Goal: Information Seeking & Learning: Learn about a topic

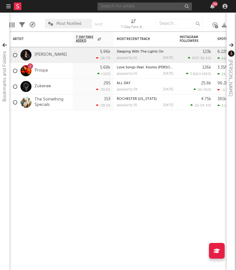
click at [120, 7] on input "text" at bounding box center [145, 7] width 95 height 8
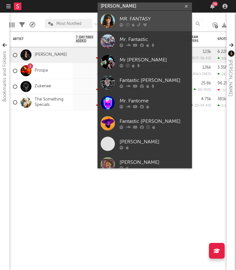
type input "[PERSON_NAME]"
click at [153, 23] on div at bounding box center [154, 25] width 69 height 4
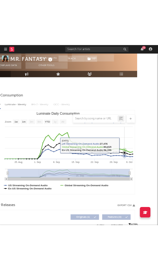
scroll to position [68, 31]
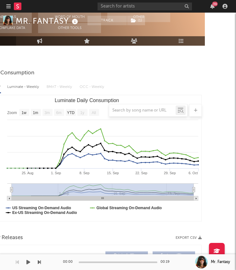
select select "Zoom"
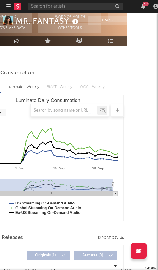
click at [75, 10] on div "39" at bounding box center [94, 6] width 132 height 13
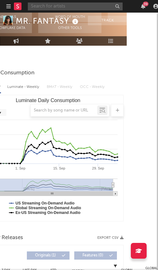
click at [63, 7] on input "text" at bounding box center [75, 7] width 95 height 8
paste input "[URL][DOMAIN_NAME]"
type input "[URL][DOMAIN_NAME]"
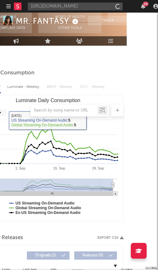
select select "Zoom"
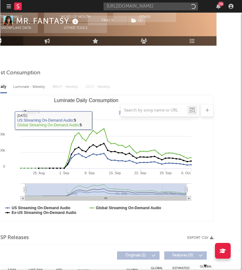
scroll to position [68, 25]
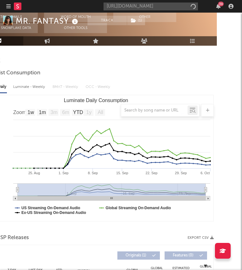
click at [132, 8] on input "[URL][DOMAIN_NAME]" at bounding box center [151, 7] width 95 height 8
click at [139, 8] on input "[URL][DOMAIN_NAME]" at bounding box center [151, 7] width 95 height 8
type input "[URL][DOMAIN_NAME]"
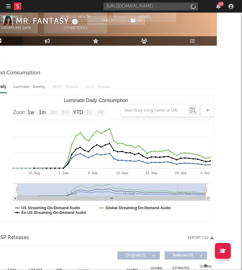
scroll to position [0, 0]
click at [145, 9] on input "[URL][DOMAIN_NAME]" at bounding box center [151, 7] width 95 height 8
click at [132, 9] on input "[URL][DOMAIN_NAME]" at bounding box center [151, 7] width 95 height 8
click at [131, 8] on input "[URL][DOMAIN_NAME]" at bounding box center [151, 7] width 95 height 8
click at [138, 4] on input "[URL][DOMAIN_NAME]" at bounding box center [151, 7] width 95 height 8
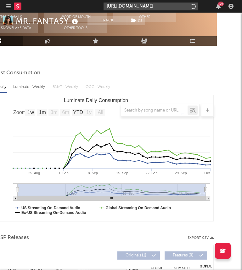
click at [147, 6] on input "[URL][DOMAIN_NAME]" at bounding box center [151, 7] width 95 height 8
click at [179, 4] on input "[URL][DOMAIN_NAME]" at bounding box center [151, 7] width 95 height 8
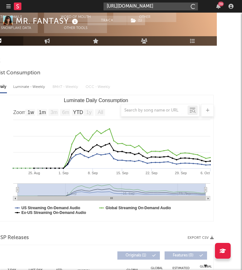
click at [177, 4] on input "[URL][DOMAIN_NAME]" at bounding box center [151, 7] width 95 height 8
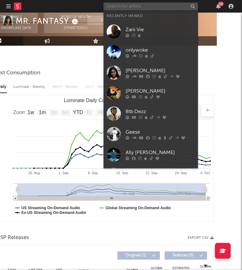
paste input "[URL][DOMAIN_NAME]"
type input "[URL][DOMAIN_NAME]"
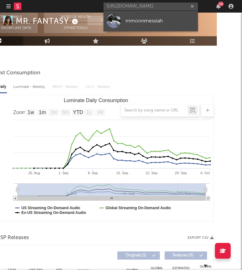
click at [147, 20] on div "mmoonmessiah" at bounding box center [160, 21] width 69 height 8
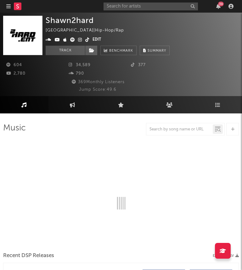
select select "6m"
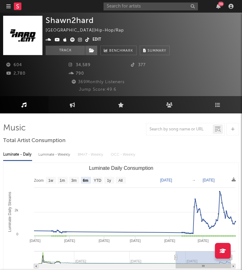
click at [196, 14] on div "Shawn2hard [GEOGRAPHIC_DATA] | Hip-Hop/Rap Edit Track Benchmark Summary 604 34,…" at bounding box center [121, 55] width 242 height 84
click at [164, 12] on div "39" at bounding box center [170, 6] width 132 height 13
click at [155, 9] on input "text" at bounding box center [151, 7] width 95 height 8
type input "[PERSON_NAME]"
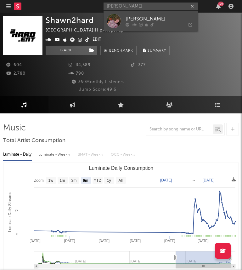
click at [140, 20] on div "[PERSON_NAME]" at bounding box center [160, 19] width 69 height 8
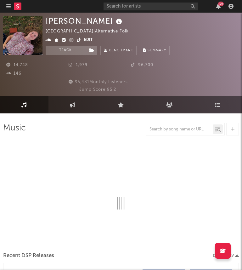
select select "1w"
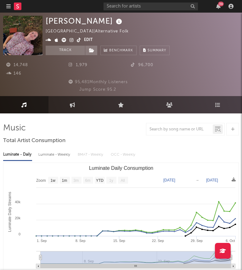
click at [76, 38] on span at bounding box center [65, 41] width 38 height 8
click at [76, 39] on span at bounding box center [65, 41] width 38 height 8
click at [78, 41] on icon at bounding box center [79, 40] width 4 height 4
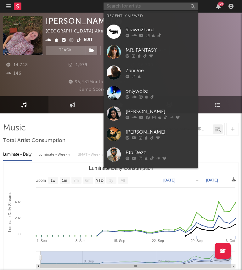
click at [163, 6] on input "text" at bounding box center [151, 7] width 95 height 8
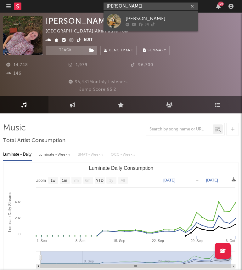
type input "andrew lucier"
click at [164, 17] on div "Andrew Lucier" at bounding box center [160, 19] width 69 height 8
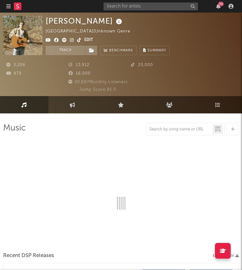
select select "6m"
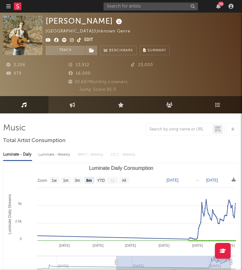
click at [79, 40] on icon at bounding box center [79, 40] width 4 height 4
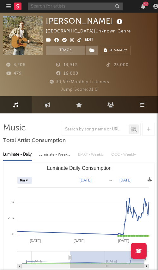
click at [103, 6] on input "text" at bounding box center [75, 7] width 95 height 8
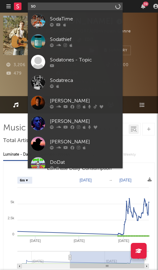
type input "s"
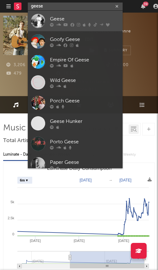
type input "geese"
click at [68, 17] on div "Geese" at bounding box center [84, 19] width 69 height 8
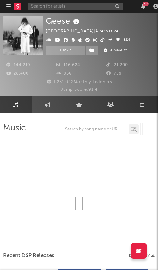
select select "6m"
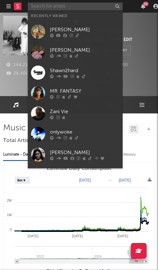
click at [63, 9] on input "text" at bounding box center [75, 7] width 95 height 8
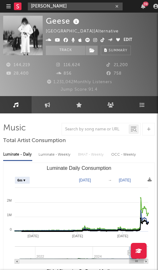
click at [70, 6] on input "jackson marshall" at bounding box center [75, 7] width 95 height 8
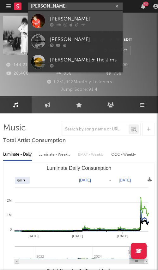
type input "jackson marshall"
click at [64, 20] on div "Jackson Marshall" at bounding box center [84, 19] width 69 height 8
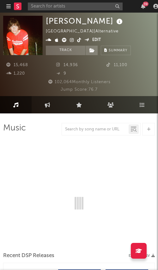
select select "6m"
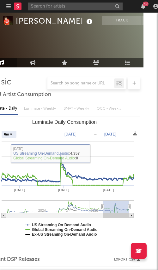
scroll to position [46, 0]
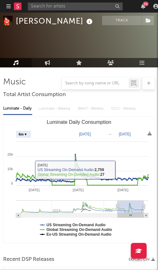
type input "2024-04-07"
type input "2024-10-07"
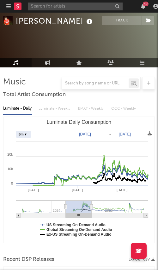
drag, startPoint x: 78, startPoint y: 203, endPoint x: 84, endPoint y: 204, distance: 6.1
click at [84, 204] on g "Luminate Daily Consumption" at bounding box center [82, 208] width 132 height 17
type input "2024-04-09"
type input "2024-10-09"
type input "2024-06-19"
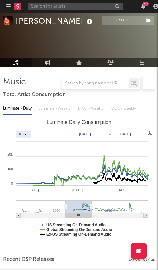
type input "2024-12-19"
type input "2024-09-15"
type input "2025-03-17"
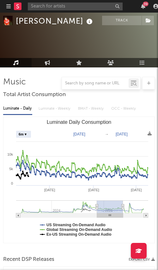
type input "2025-02-08"
type input "2025-08-10"
type input "2025-04-06"
type input "[DATE]"
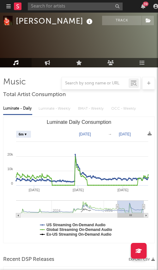
drag, startPoint x: 86, startPoint y: 203, endPoint x: 157, endPoint y: 201, distance: 71.6
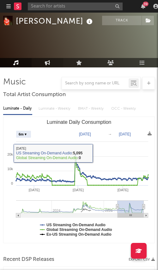
click at [47, 62] on icon at bounding box center [47, 62] width 5 height 5
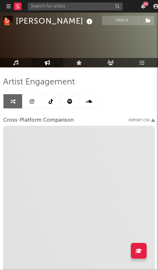
click at [36, 103] on link at bounding box center [31, 101] width 19 height 14
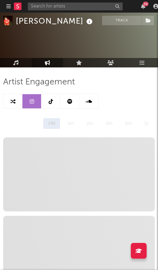
select select "6m"
click at [49, 62] on icon at bounding box center [47, 62] width 5 height 5
select select "1m"
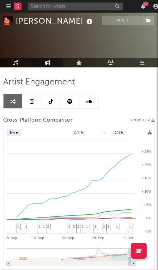
click at [17, 63] on icon at bounding box center [15, 62] width 5 height 5
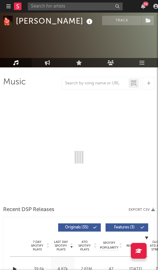
select select "6m"
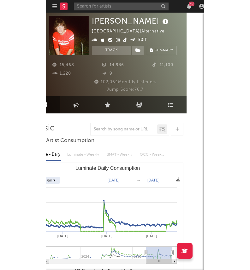
scroll to position [0, 17]
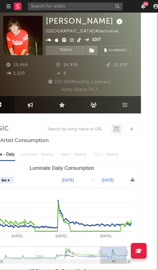
click at [70, 42] on icon at bounding box center [72, 40] width 4 height 4
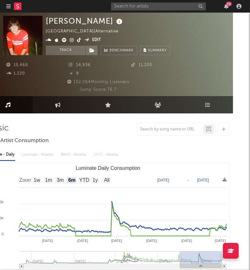
click at [78, 39] on icon at bounding box center [79, 40] width 4 height 4
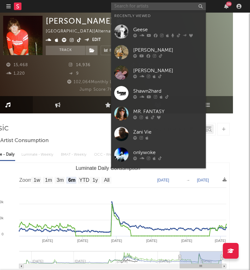
click at [151, 8] on input "text" at bounding box center [158, 7] width 95 height 8
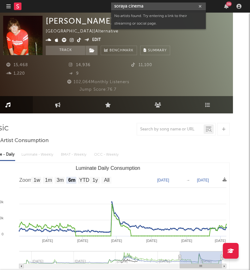
click at [147, 8] on input "soraya cinema" at bounding box center [158, 7] width 95 height 8
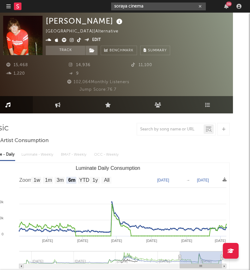
drag, startPoint x: 132, startPoint y: 6, endPoint x: 54, endPoint y: 5, distance: 78.2
click at [54, 5] on nav "Dashboard Discovery Assistant Charts Leads soraya cinema 39" at bounding box center [125, 6] width 250 height 13
paste input "https://open.spotify.com/artist/3DP8fD0P68CorpqJY6mjc9?si=djE5SvOHQFatxSAXE3GQKQ"
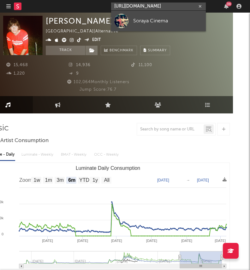
type input "https://open.spotify.com/artist/3DP8fD0P68CorpqJY6mjc9?si=djE5SvOHQFatxSAXE3GQKQ"
click at [128, 23] on div at bounding box center [121, 21] width 14 height 14
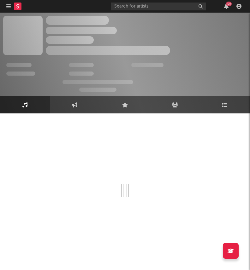
select select "1w"
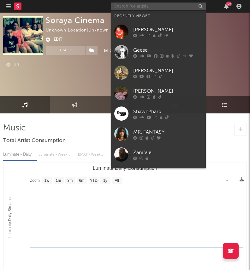
click at [174, 9] on input "text" at bounding box center [158, 7] width 95 height 8
type input "k"
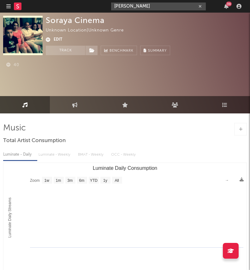
type input "jack z"
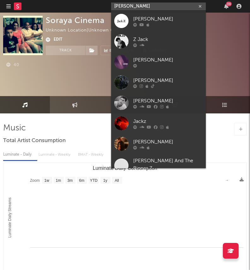
drag, startPoint x: 161, startPoint y: 6, endPoint x: 65, endPoint y: 1, distance: 95.9
click at [65, 1] on nav "Dashboard Discovery Assistant Charts Leads jack z 39" at bounding box center [125, 6] width 250 height 13
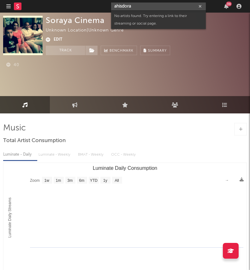
click at [133, 9] on input "ahisdora" at bounding box center [158, 7] width 95 height 8
drag, startPoint x: 135, startPoint y: 7, endPoint x: 117, endPoint y: 7, distance: 18.6
click at [117, 7] on input "ahisdora" at bounding box center [158, 7] width 95 height 8
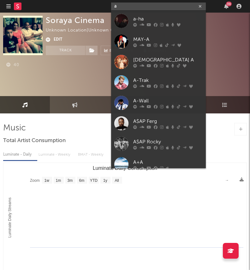
drag, startPoint x: 119, startPoint y: 9, endPoint x: 77, endPoint y: 9, distance: 42.9
click at [80, 9] on nav "Dashboard Discovery Assistant Charts Leads a 39" at bounding box center [125, 6] width 250 height 13
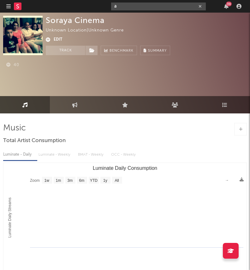
paste input "https://www.instagram.com/ahsidora/reels/"
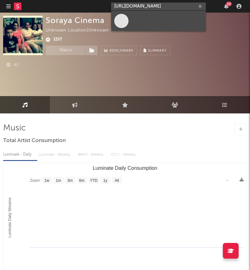
type input "https://www.instagram.com/ahsidora/reels/"
click at [138, 26] on link at bounding box center [158, 21] width 95 height 20
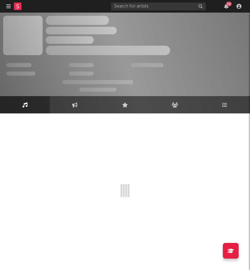
select select "1w"
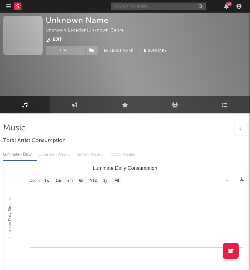
click at [130, 7] on input "text" at bounding box center [158, 7] width 95 height 8
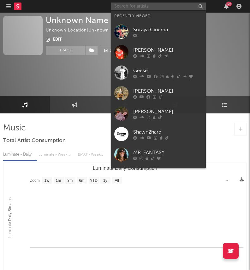
paste input "https://www.instagram.com/ahsidora/reels/"
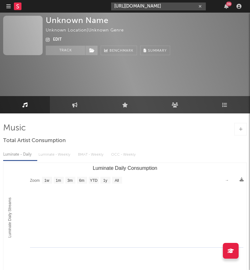
drag, startPoint x: 113, startPoint y: 7, endPoint x: 60, endPoint y: 7, distance: 53.3
click at [60, 7] on nav "Dashboard Discovery Assistant Charts Leads https://www.instagram.com/ahsidora/r…" at bounding box center [125, 6] width 250 height 13
type input "https://www.instagram.com/ahsidora/reels/"
click at [178, 10] on div "https://www.instagram.com/ahsidora/reels/ 39" at bounding box center [177, 6] width 132 height 13
click at [171, 8] on input "https://www.instagram.com/ahsidora/reels/" at bounding box center [158, 7] width 95 height 8
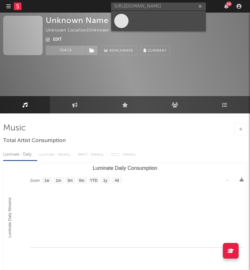
click at [160, 21] on link at bounding box center [158, 21] width 95 height 20
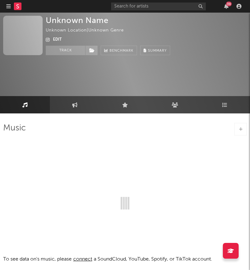
select select "1w"
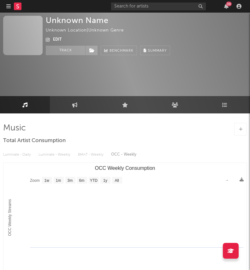
click at [55, 38] on button "Edit" at bounding box center [57, 40] width 9 height 8
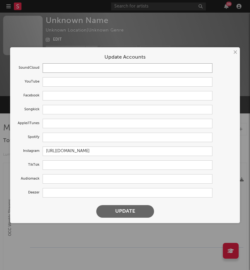
click at [66, 72] on input "text" at bounding box center [128, 67] width 170 height 9
paste input "https://soundcloud.com/princess-peach305?ref=clipboard&p=i&c=1&si=7C58268466D74…"
click at [108, 210] on button "Update" at bounding box center [125, 211] width 58 height 13
click at [115, 210] on button at bounding box center [125, 211] width 58 height 13
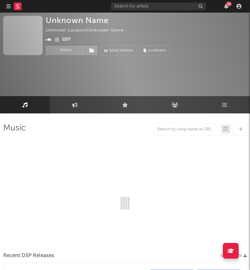
type input "https://soundcloud.com/princess-peach305"
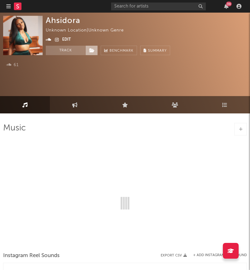
select select "1w"
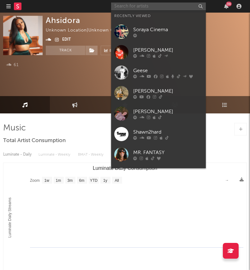
click at [131, 6] on input "text" at bounding box center [158, 7] width 95 height 8
paste input "https://www.instagram.com/lareezymusic"
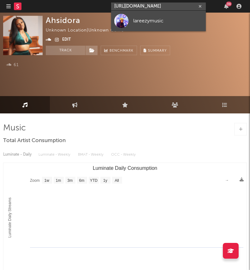
type input "https://www.instagram.com/lareezymusic"
click at [138, 23] on div "lareezymusic" at bounding box center [167, 21] width 69 height 8
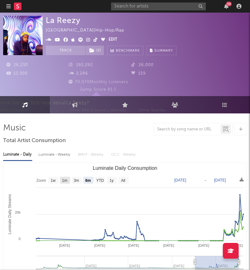
click at [67, 180] on text "1m" at bounding box center [64, 180] width 5 height 4
select select "1m"
type input "2025-09-06"
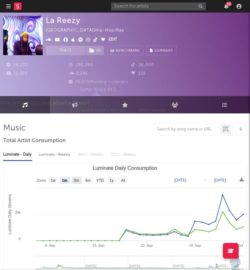
click at [75, 179] on text "3m" at bounding box center [76, 180] width 5 height 4
select select "3m"
type input "2025-07-06"
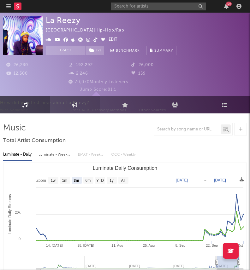
click at [77, 105] on icon at bounding box center [74, 104] width 5 height 5
select select "1w"
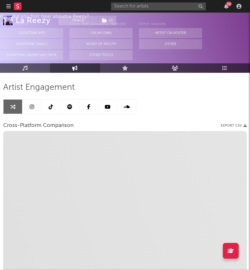
scroll to position [31, 0]
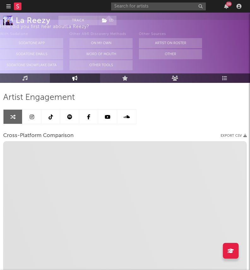
select select "1m"
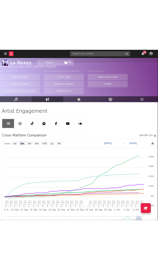
scroll to position [0, 0]
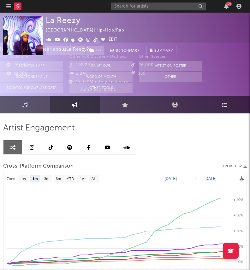
click at [88, 39] on icon at bounding box center [88, 39] width 4 height 4
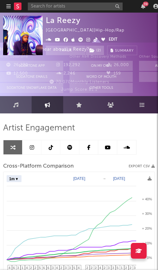
select select "1m"
click at [109, 109] on link "Audience" at bounding box center [111, 104] width 32 height 17
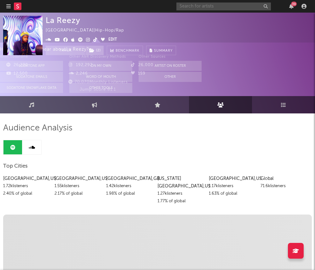
click at [195, 6] on input "text" at bounding box center [223, 7] width 95 height 8
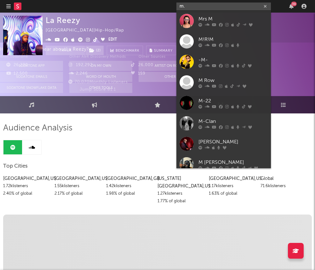
type input "m"
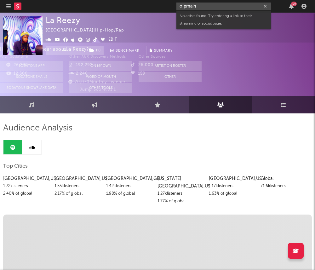
click at [186, 7] on input "o.pmain" at bounding box center [223, 7] width 95 height 8
click at [198, 9] on input "o.pmain" at bounding box center [223, 7] width 95 height 8
drag, startPoint x: 204, startPoint y: 8, endPoint x: 61, endPoint y: 8, distance: 142.7
click at [69, 8] on nav "Dashboard Discovery Assistant Charts Leads o.pmaintap 39" at bounding box center [157, 6] width 315 height 13
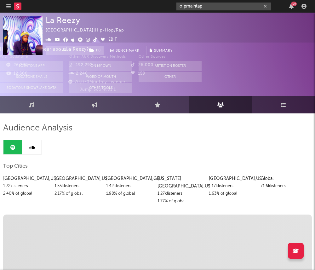
type input "o.pmaintap"
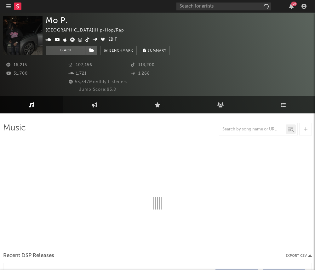
select select "6m"
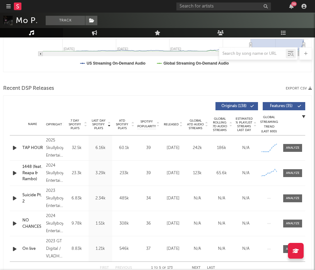
scroll to position [217, 0]
click at [15, 147] on icon "button" at bounding box center [14, 148] width 7 height 8
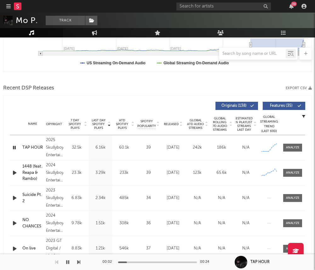
scroll to position [0, 0]
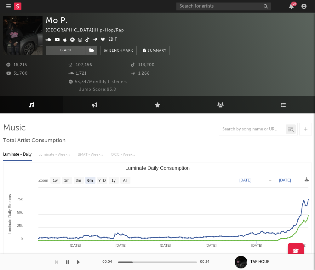
click at [78, 39] on icon at bounding box center [80, 39] width 4 height 4
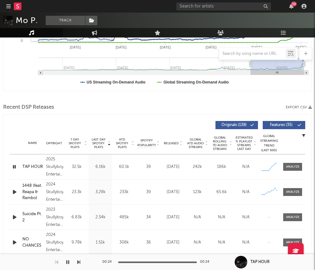
scroll to position [204, 0]
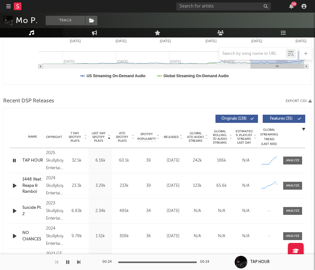
click at [15, 187] on icon "button" at bounding box center [14, 186] width 7 height 8
click at [15, 187] on icon "button" at bounding box center [14, 186] width 6 height 8
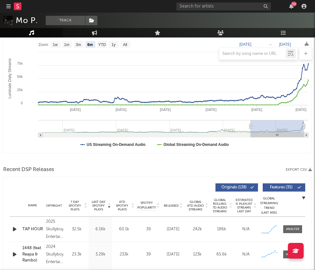
scroll to position [0, 0]
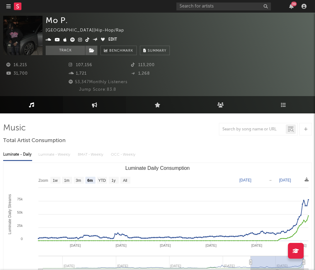
click at [91, 100] on link "Engagement" at bounding box center [94, 104] width 63 height 17
select select "1w"
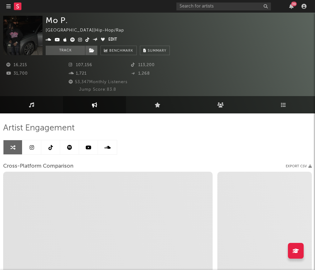
select select "1m"
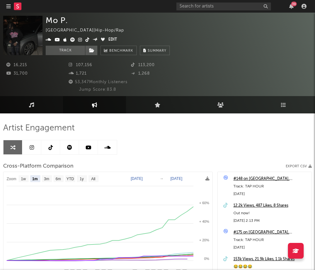
click at [85, 40] on icon at bounding box center [87, 39] width 4 height 4
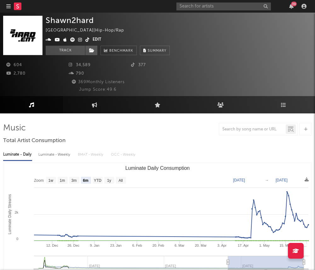
select select "6m"
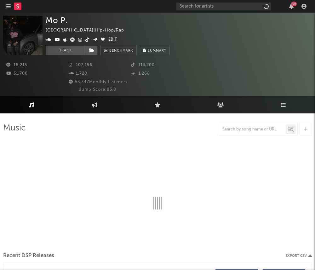
select select "6m"
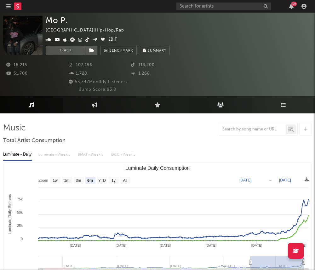
click at [219, 107] on icon at bounding box center [220, 104] width 7 height 5
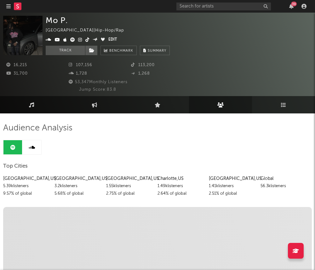
click at [274, 104] on link "Playlists/Charts" at bounding box center [283, 104] width 63 height 17
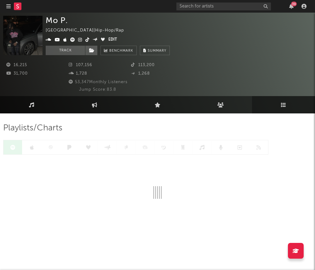
click at [286, 103] on link "Playlists/Charts" at bounding box center [283, 104] width 63 height 17
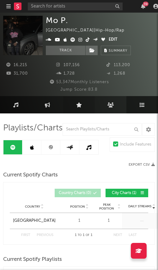
click at [94, 102] on link "Live" at bounding box center [79, 104] width 32 height 17
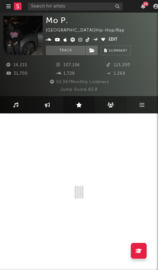
click at [102, 104] on link "Audience" at bounding box center [111, 104] width 32 height 17
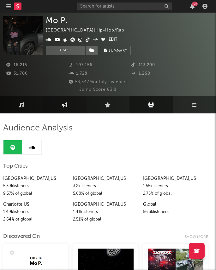
click at [58, 104] on link "Engagement" at bounding box center [64, 104] width 43 height 17
select select "1w"
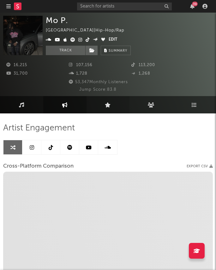
click at [100, 105] on link "Live" at bounding box center [107, 104] width 43 height 17
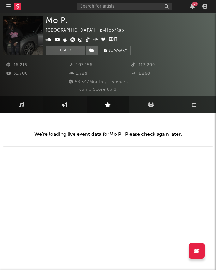
click at [67, 105] on icon at bounding box center [64, 104] width 5 height 5
select select "1w"
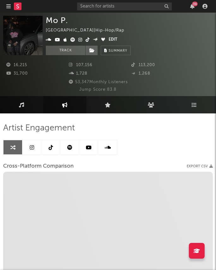
select select "1m"
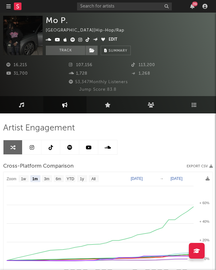
select select "1m"
click at [28, 111] on link "Music" at bounding box center [21, 104] width 43 height 17
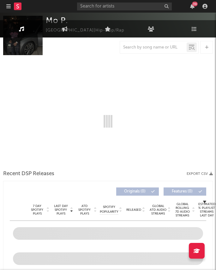
select select "6m"
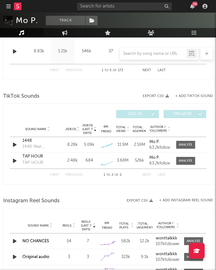
scroll to position [418, 0]
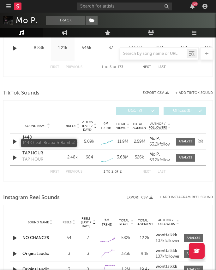
click at [31, 141] on div "1448 (feat. Reapa & Rambo)" at bounding box center [37, 144] width 31 height 6
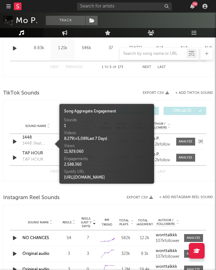
click at [25, 135] on div "1448" at bounding box center [37, 138] width 31 height 6
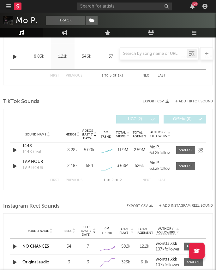
scroll to position [407, 0]
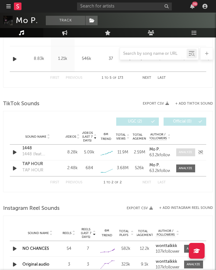
click at [185, 154] on div at bounding box center [185, 152] width 14 height 5
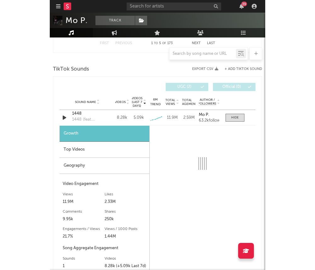
scroll to position [443, 0]
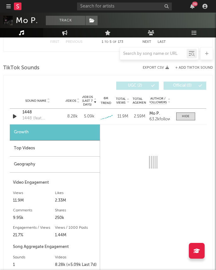
click at [74, 153] on div "Top Videos" at bounding box center [55, 149] width 90 height 16
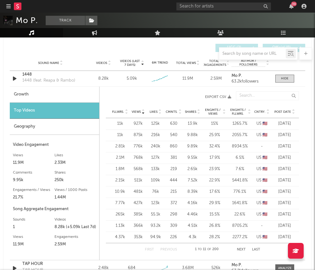
scroll to position [481, 0]
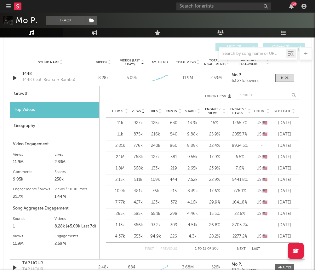
click at [291, 109] on div at bounding box center [293, 111] width 4 height 5
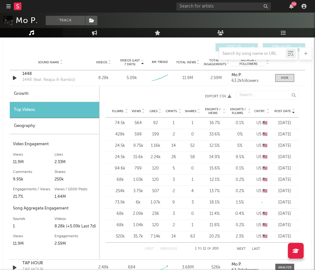
click at [291, 112] on div at bounding box center [293, 111] width 4 height 5
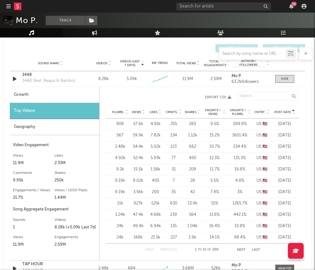
drag, startPoint x: 293, startPoint y: 148, endPoint x: 276, endPoint y: 148, distance: 17.0
click at [276, 148] on div "Sep 16 '25" at bounding box center [285, 147] width 24 height 6
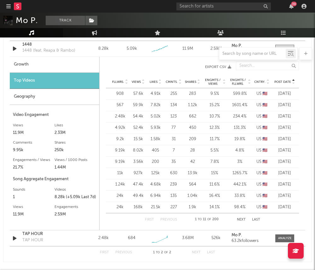
scroll to position [520, 0]
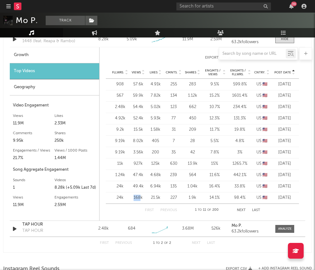
drag, startPoint x: 141, startPoint y: 195, endPoint x: 132, endPoint y: 195, distance: 9.5
click at [132, 195] on div "168k" at bounding box center [138, 198] width 14 height 6
drag, startPoint x: 143, startPoint y: 198, endPoint x: 132, endPoint y: 197, distance: 10.4
click at [132, 197] on div "168k" at bounding box center [138, 198] width 14 height 6
click at [139, 153] on div "3.56k" at bounding box center [138, 152] width 14 height 6
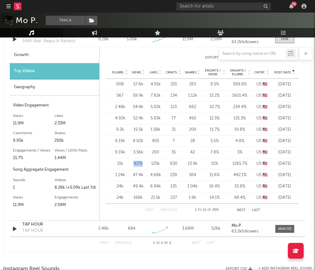
drag, startPoint x: 142, startPoint y: 164, endPoint x: 133, endPoint y: 163, distance: 9.5
click at [133, 163] on div "927k" at bounding box center [138, 164] width 14 height 6
click at [6, 127] on div "Videos (last 7 days) Sound Name Videos Videos (last 7 days) Total Views Total E…" at bounding box center [157, 125] width 309 height 255
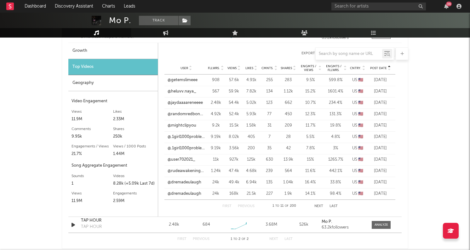
scroll to position [482, 0]
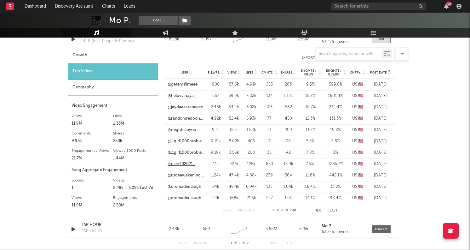
click at [191, 164] on link "@user702021_" at bounding box center [182, 164] width 28 height 6
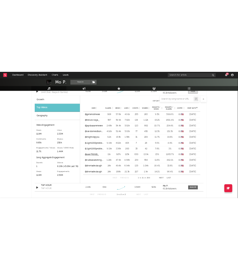
scroll to position [500, 0]
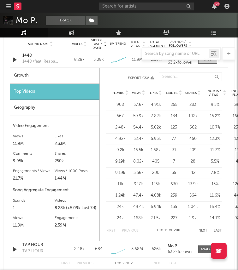
click at [140, 10] on div "39" at bounding box center [165, 6] width 132 height 13
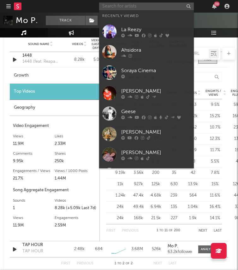
click at [132, 9] on input "text" at bounding box center [146, 7] width 95 height 8
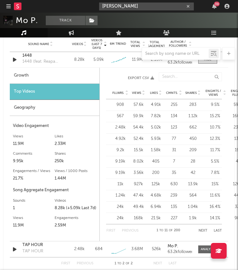
click at [132, 8] on input "izzy escobar" at bounding box center [146, 7] width 95 height 8
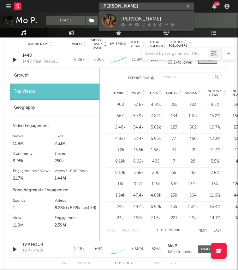
type input "izzy escobar"
click at [130, 20] on div "Izzy Escobar" at bounding box center [155, 19] width 69 height 8
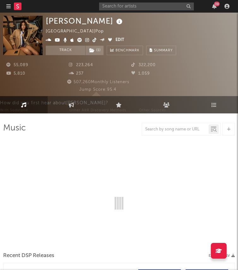
select select "6m"
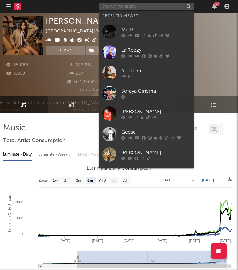
click at [123, 3] on input "text" at bounding box center [146, 7] width 95 height 8
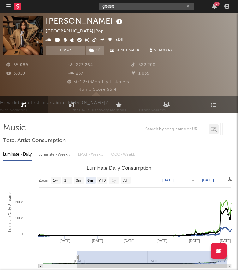
click at [116, 6] on input "geese" at bounding box center [146, 7] width 95 height 8
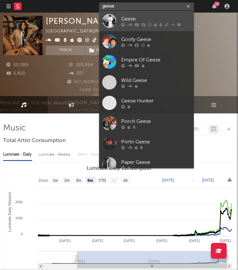
type input "geese"
click at [128, 16] on div "Geese" at bounding box center [155, 19] width 69 height 8
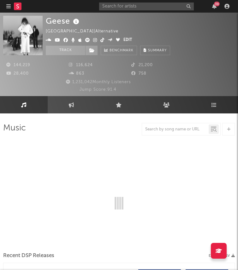
select select "6m"
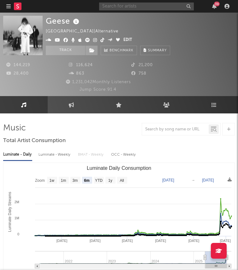
click at [130, 6] on input "text" at bounding box center [146, 7] width 95 height 8
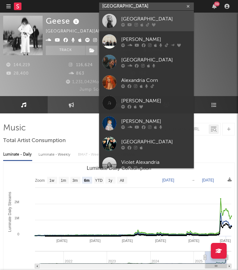
type input "alexandria"
click at [153, 18] on div "Alexandria" at bounding box center [155, 19] width 69 height 8
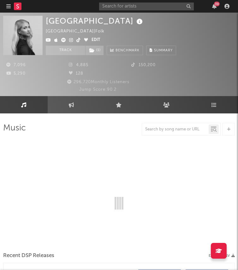
select select "6m"
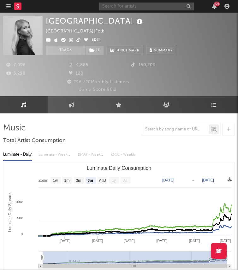
click at [149, 7] on input "text" at bounding box center [146, 7] width 95 height 8
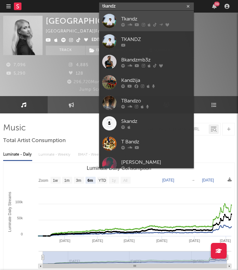
type input "tkandz"
click at [132, 17] on div "Tkandz" at bounding box center [155, 19] width 69 height 8
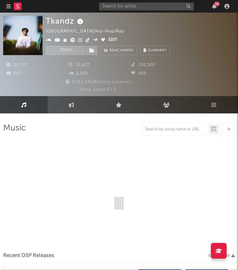
select select "6m"
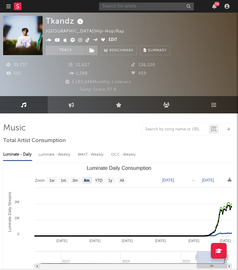
click at [124, 8] on input "text" at bounding box center [146, 7] width 95 height 8
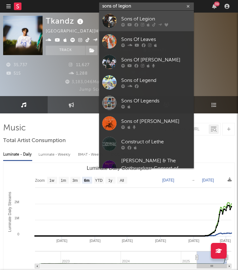
type input "sons of legion"
click at [142, 18] on div "Sons of Legion" at bounding box center [155, 19] width 69 height 8
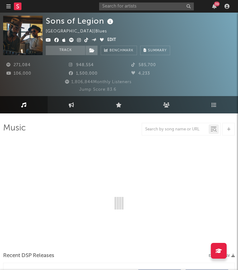
select select "6m"
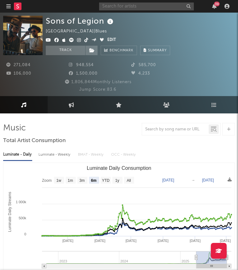
click at [133, 6] on input "text" at bounding box center [146, 7] width 95 height 8
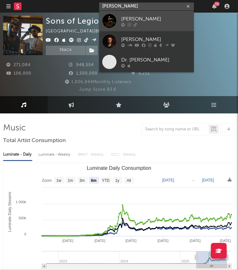
type input "davis cook"
click at [137, 16] on div "Davis Cook" at bounding box center [155, 19] width 69 height 8
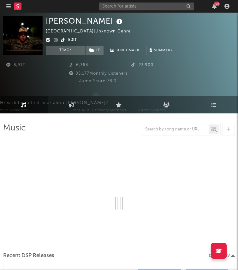
select select "1w"
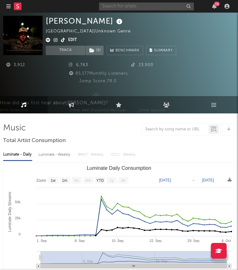
click at [127, 4] on input "text" at bounding box center [146, 7] width 95 height 8
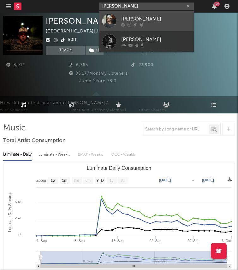
type input "jervis campbell"
click at [130, 16] on div "Jervis Campbell" at bounding box center [155, 19] width 69 height 8
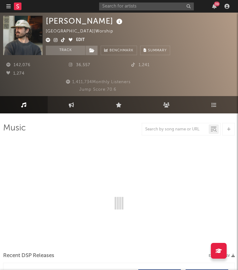
select select "6m"
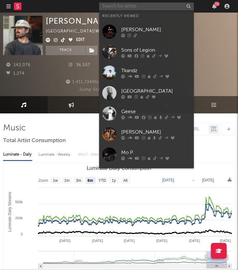
click at [122, 9] on input "text" at bounding box center [146, 7] width 95 height 8
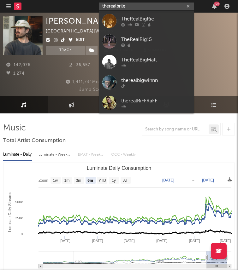
type input "therealbriley"
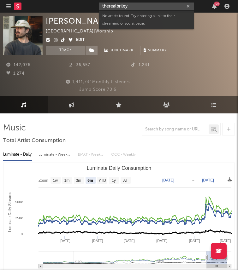
drag, startPoint x: 114, startPoint y: 6, endPoint x: 52, endPoint y: 4, distance: 61.5
click at [52, 4] on nav "Dashboard Discovery Assistant Charts Leads therealbriley 39" at bounding box center [119, 6] width 238 height 13
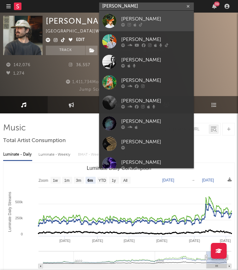
type input "briley"
click at [127, 19] on div "Briley King" at bounding box center [155, 19] width 69 height 8
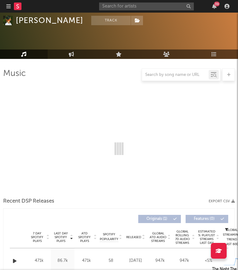
scroll to position [72, 0]
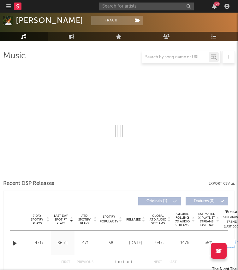
select select "1w"
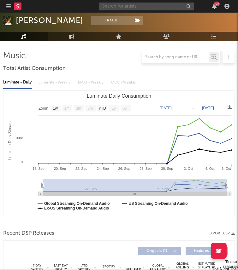
click at [151, 7] on input "text" at bounding box center [146, 7] width 95 height 8
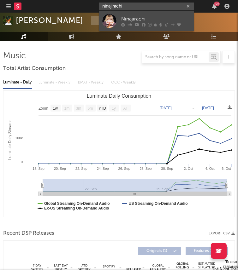
type input "ninajirachi"
click at [149, 17] on div "Ninajirachi" at bounding box center [155, 19] width 69 height 8
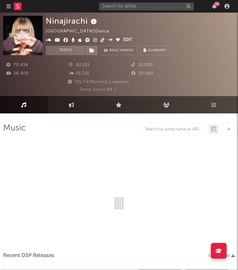
select select "6m"
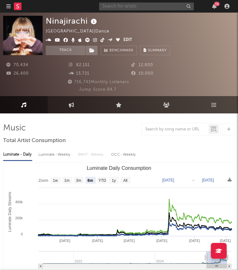
click at [127, 7] on input "text" at bounding box center [146, 7] width 95 height 8
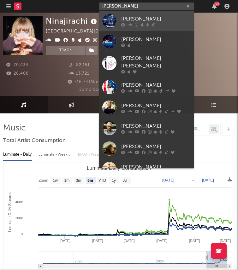
type input "j johnson"
click at [153, 19] on div "J. Johnson" at bounding box center [155, 19] width 69 height 8
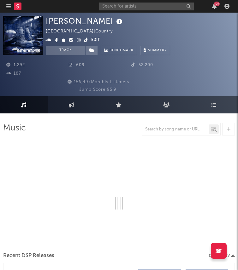
select select "6m"
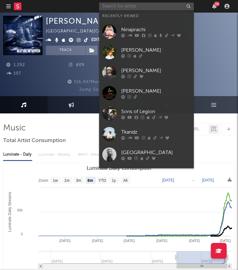
click at [134, 8] on input "text" at bounding box center [146, 7] width 95 height 8
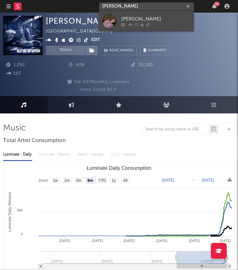
type input "[PERSON_NAME]"
click at [123, 15] on div "[PERSON_NAME]" at bounding box center [155, 19] width 69 height 8
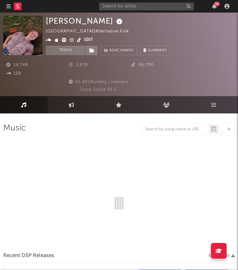
select select "1w"
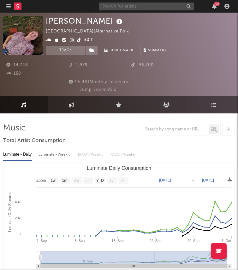
click at [135, 6] on input "text" at bounding box center [146, 7] width 95 height 8
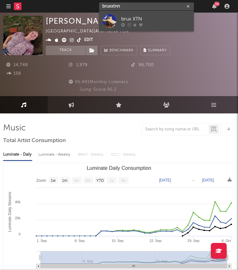
type input "bruxxtnn"
click at [144, 16] on div "brux XTN" at bounding box center [155, 19] width 69 height 8
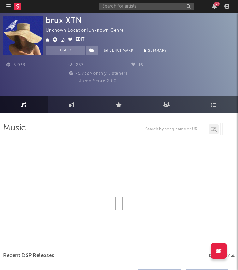
select select "1w"
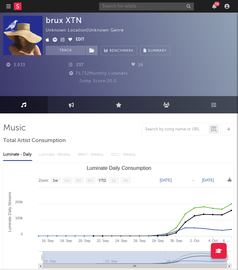
click at [153, 7] on input "text" at bounding box center [146, 7] width 95 height 8
click at [126, 9] on input "dragnutz" at bounding box center [146, 7] width 95 height 8
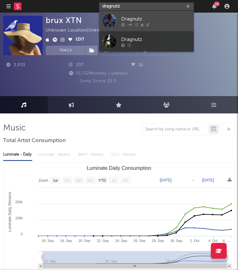
type input "dragnutz"
click at [135, 18] on div "Dragnutz" at bounding box center [155, 19] width 69 height 8
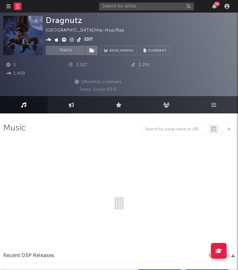
select select "6m"
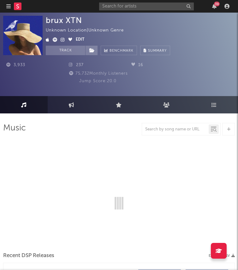
select select "1w"
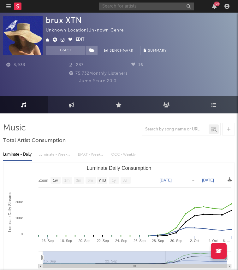
click at [174, 10] on input "text" at bounding box center [146, 7] width 95 height 8
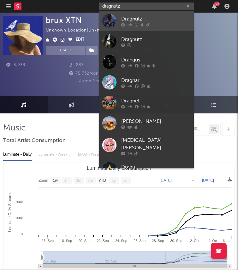
type input "dragnutz"
click at [160, 13] on link "Dragnutz" at bounding box center [146, 21] width 95 height 20
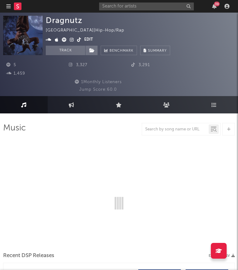
select select "6m"
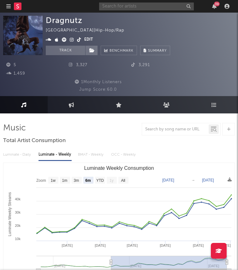
click at [149, 6] on input "text" at bounding box center [146, 7] width 95 height 8
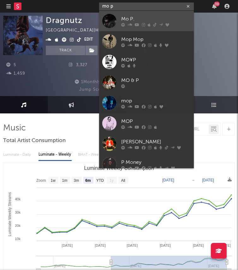
type input "mo p"
click at [140, 14] on link "Mo P." at bounding box center [146, 21] width 95 height 20
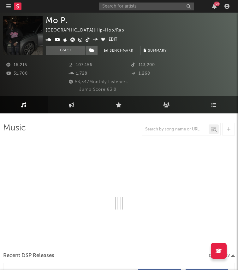
select select "6m"
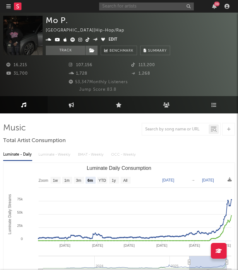
click at [122, 5] on input "text" at bounding box center [146, 7] width 95 height 8
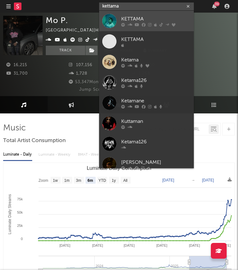
type input "kettama"
click at [131, 17] on div "KETTAMA" at bounding box center [155, 19] width 69 height 8
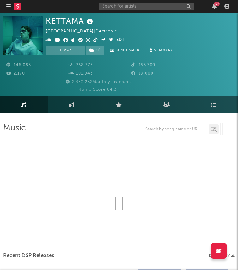
select select "6m"
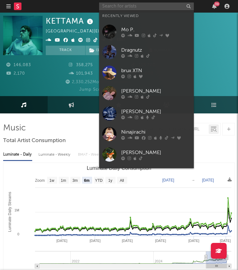
click at [166, 5] on input "text" at bounding box center [146, 7] width 95 height 8
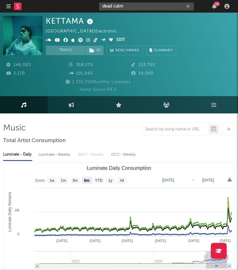
click at [125, 8] on input "dead calm" at bounding box center [146, 7] width 95 height 8
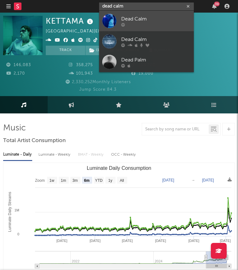
type input "dead calm"
click at [130, 17] on div "Dead Calm" at bounding box center [155, 19] width 69 height 8
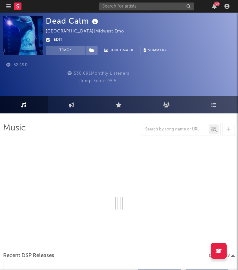
select select "6m"
